Goal: Transaction & Acquisition: Obtain resource

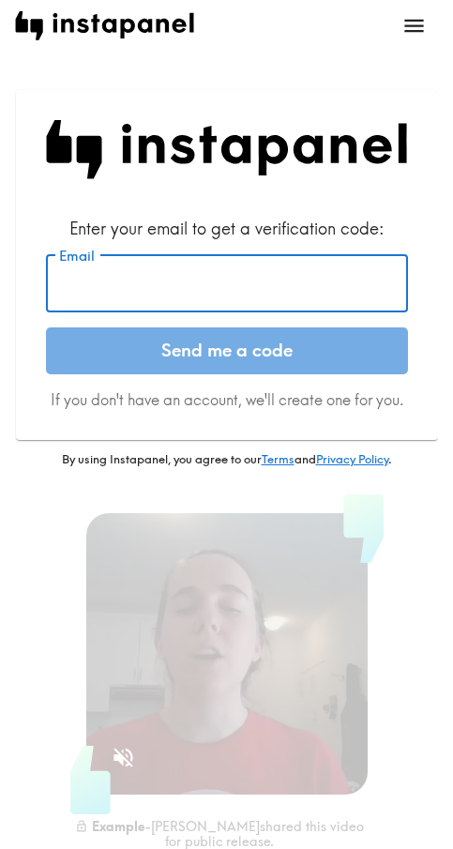
drag, startPoint x: 264, startPoint y: 278, endPoint x: 263, endPoint y: 294, distance: 16.0
click at [263, 280] on input "Email" at bounding box center [227, 283] width 362 height 58
paste input "[EMAIL_ADDRESS][DOMAIN_NAME]"
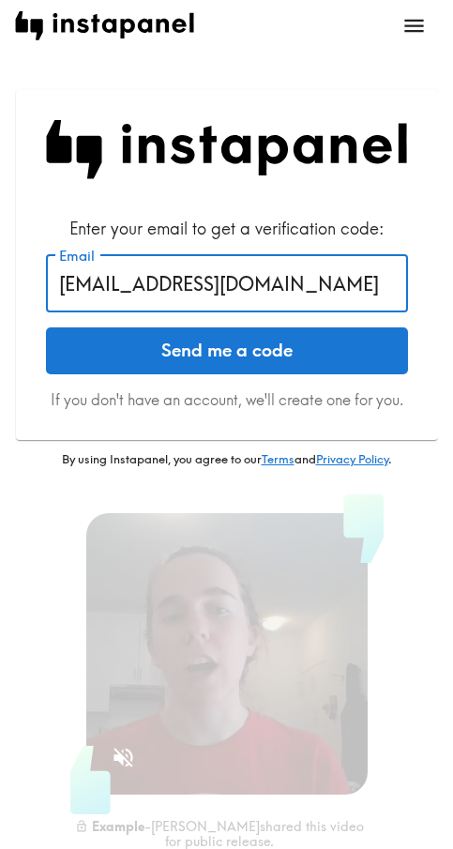
type input "[EMAIL_ADDRESS][DOMAIN_NAME]"
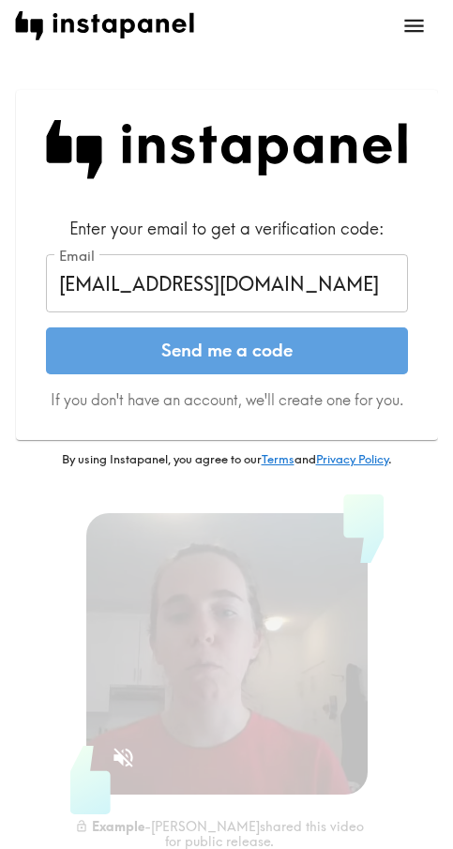
click at [248, 335] on button "Send me a code" at bounding box center [227, 350] width 362 height 47
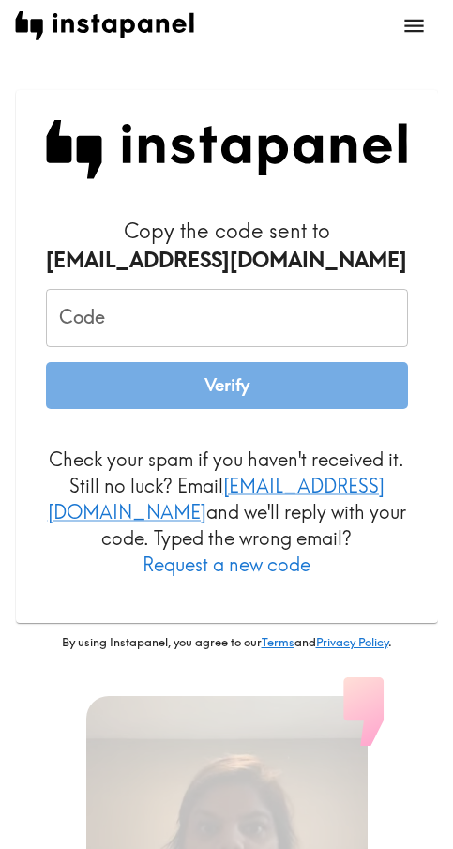
click at [327, 318] on input "Code" at bounding box center [227, 318] width 362 height 58
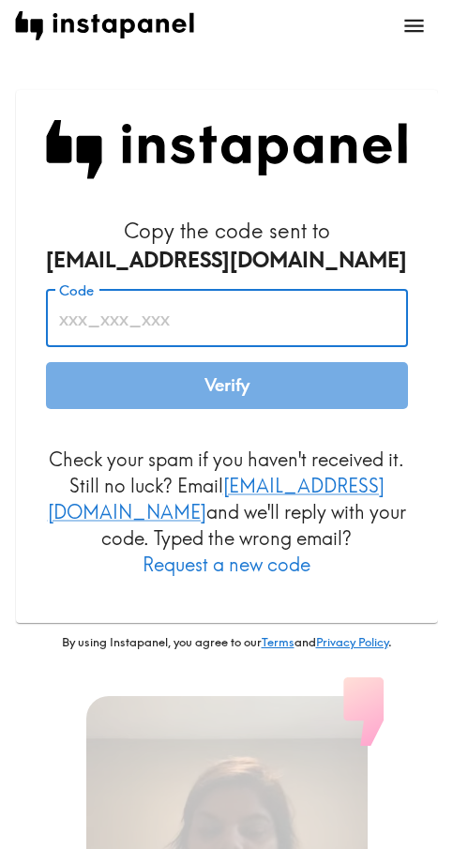
paste input "6mi_YH2_aRa"
type input "6mi_YH2_aRa"
click at [276, 389] on button "Verify" at bounding box center [227, 385] width 362 height 47
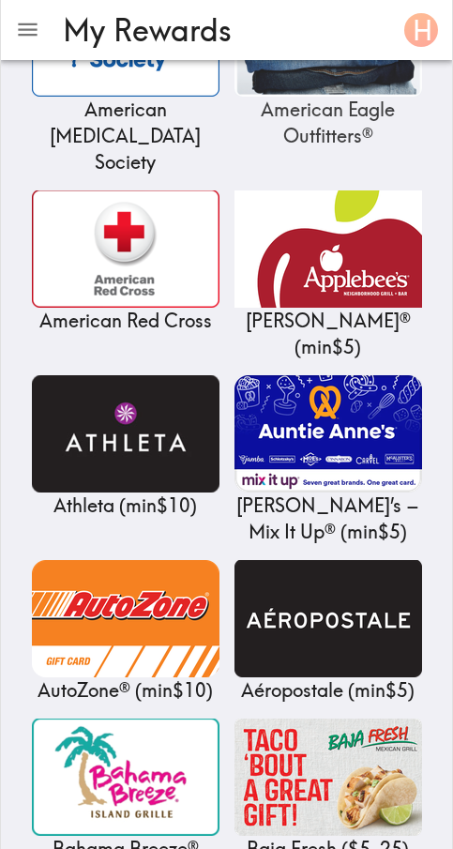
scroll to position [1969, 0]
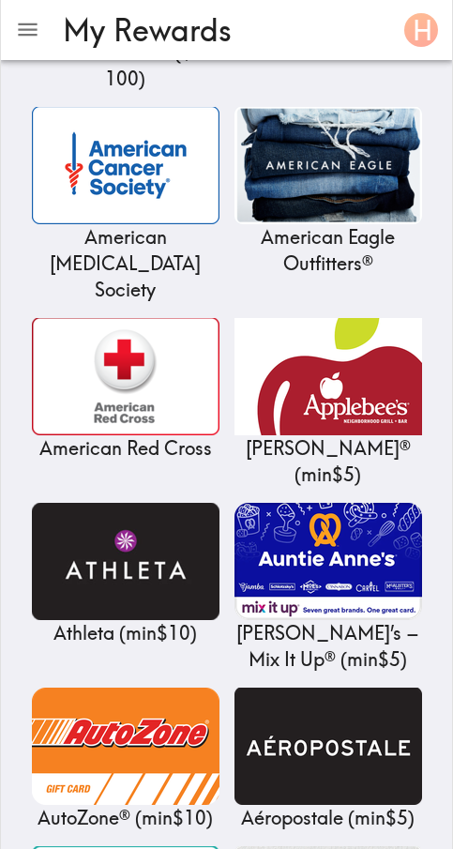
click at [255, 21] on h3 "My Rewards" at bounding box center [222, 30] width 319 height 36
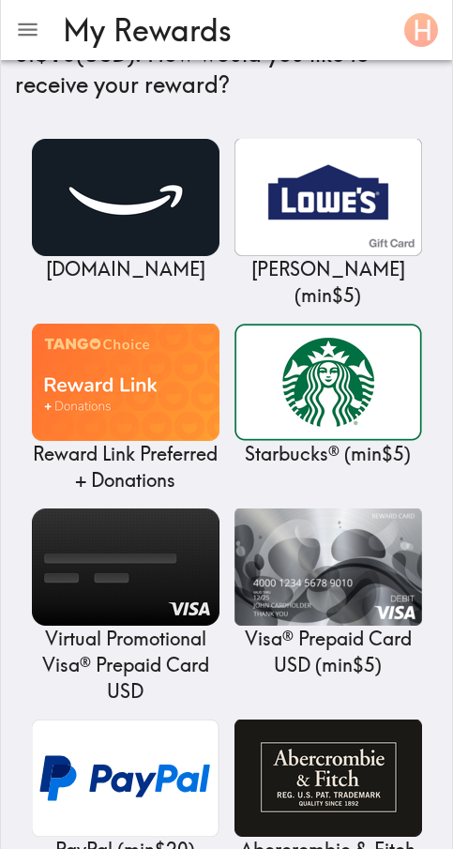
scroll to position [0, 0]
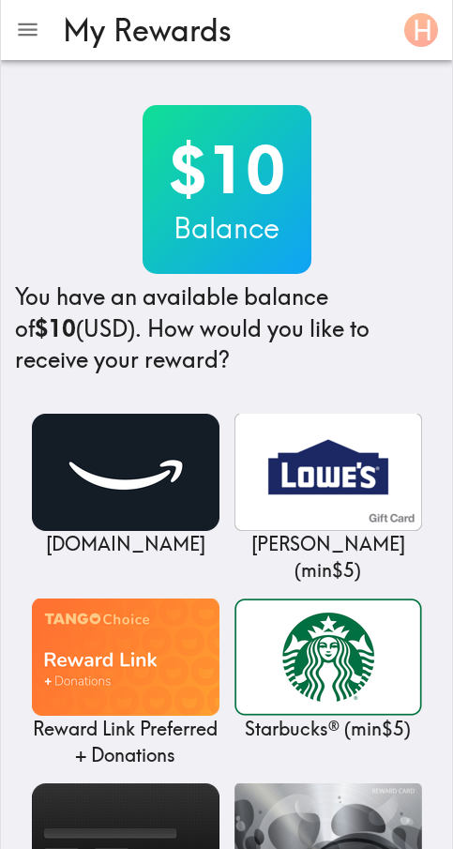
click at [324, 250] on div "$10 Balance You have an available balance of $10 (USD) . How would you like to …" at bounding box center [226, 240] width 423 height 271
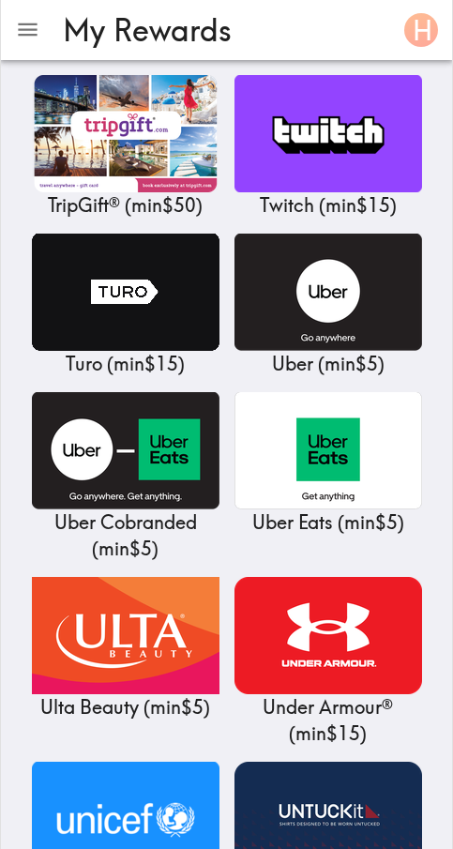
scroll to position [22304, 0]
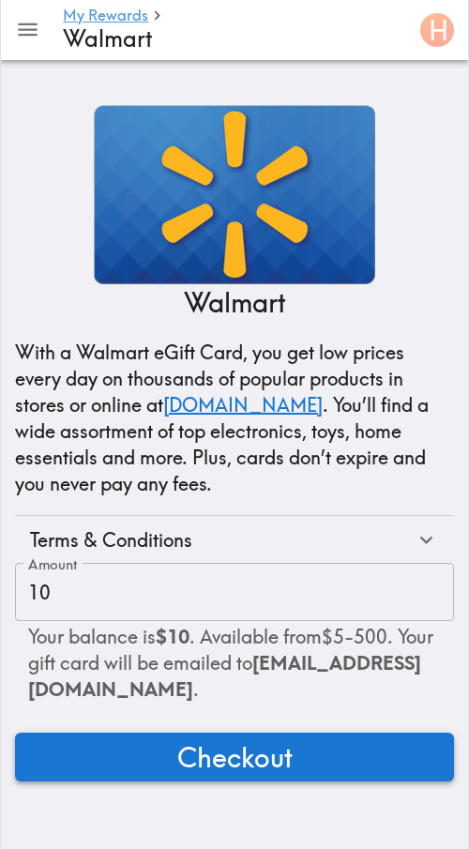
drag, startPoint x: 248, startPoint y: 764, endPoint x: 340, endPoint y: 708, distance: 107.7
click at [248, 764] on span "Checkout" at bounding box center [234, 757] width 115 height 38
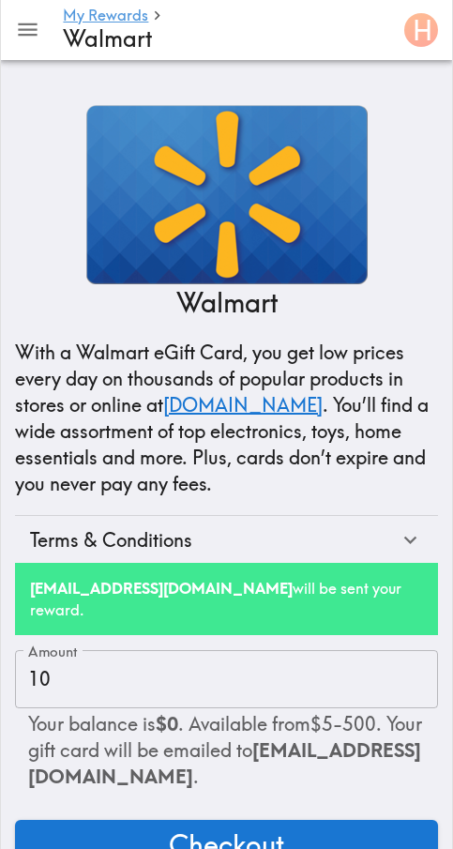
click at [417, 158] on div "Walmart With a Walmart eGift Card, you get low prices every day on thousands of…" at bounding box center [226, 334] width 423 height 458
